Goal: Download file/media

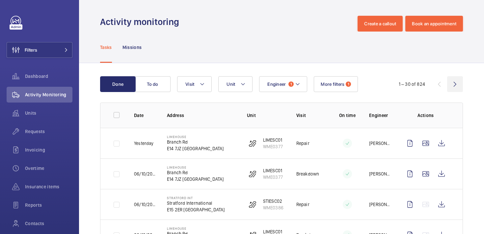
click at [453, 84] on wm-front-icon-button at bounding box center [455, 84] width 16 height 16
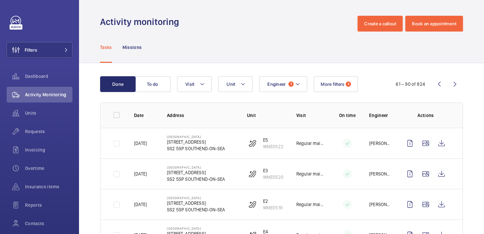
click at [453, 84] on wm-front-icon-button at bounding box center [455, 84] width 16 height 16
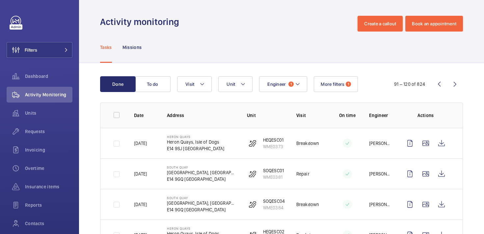
click at [453, 84] on wm-front-icon-button at bounding box center [455, 84] width 16 height 16
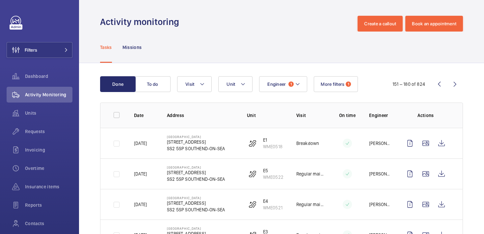
click at [453, 84] on wm-front-icon-button at bounding box center [455, 84] width 16 height 16
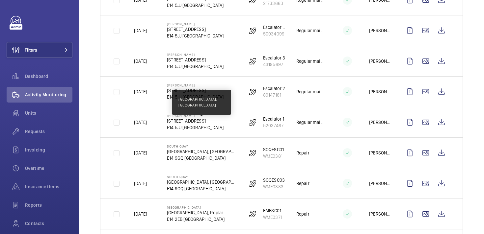
scroll to position [510, 0]
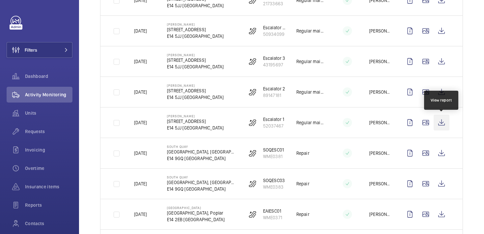
click at [440, 125] on wm-front-icon-button at bounding box center [441, 123] width 16 height 16
